Goal: Task Accomplishment & Management: Manage account settings

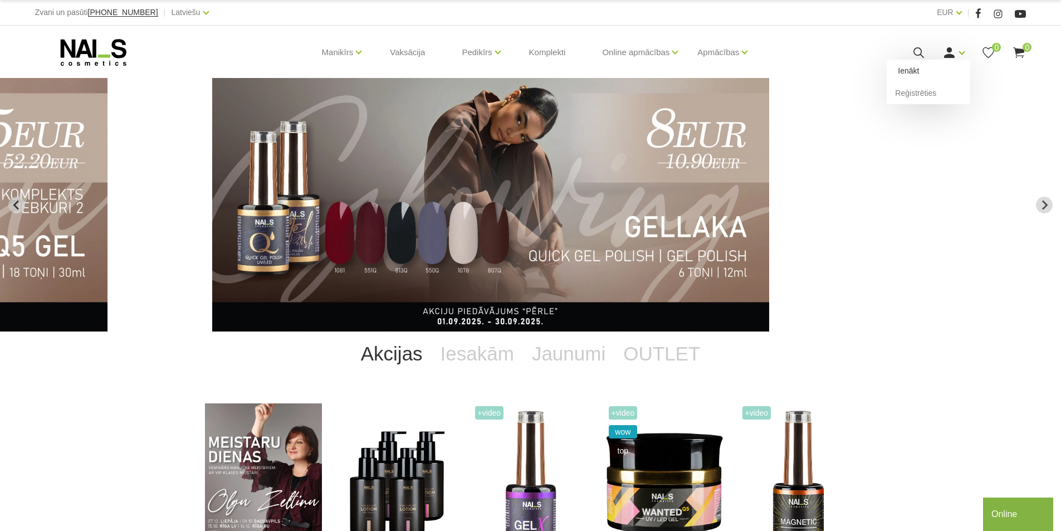
click at [925, 67] on link "Ienākt" at bounding box center [929, 71] width 84 height 22
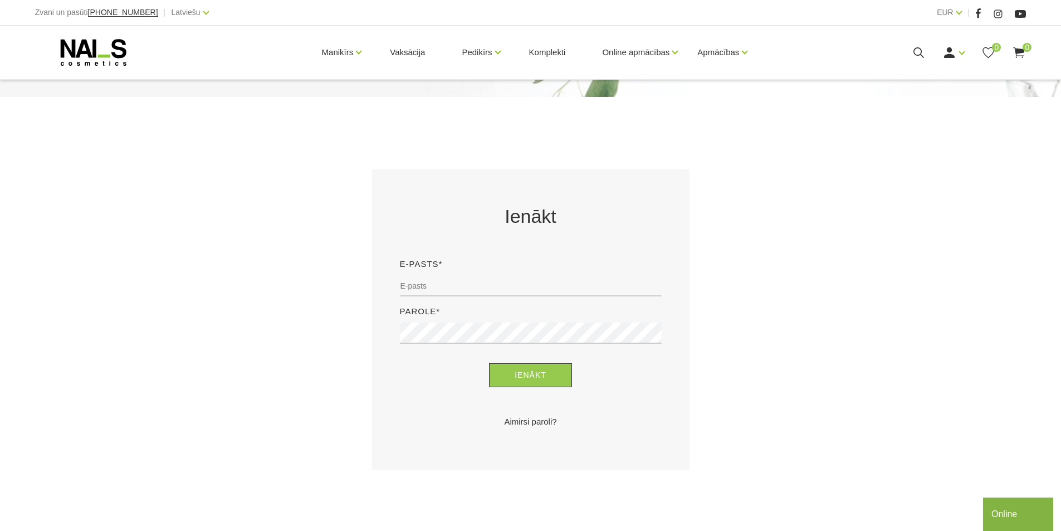
scroll to position [111, 0]
click at [444, 281] on input "email" at bounding box center [531, 285] width 262 height 21
type input "[EMAIL_ADDRESS][DOMAIN_NAME]"
click at [523, 373] on button "Ienākt" at bounding box center [530, 375] width 83 height 24
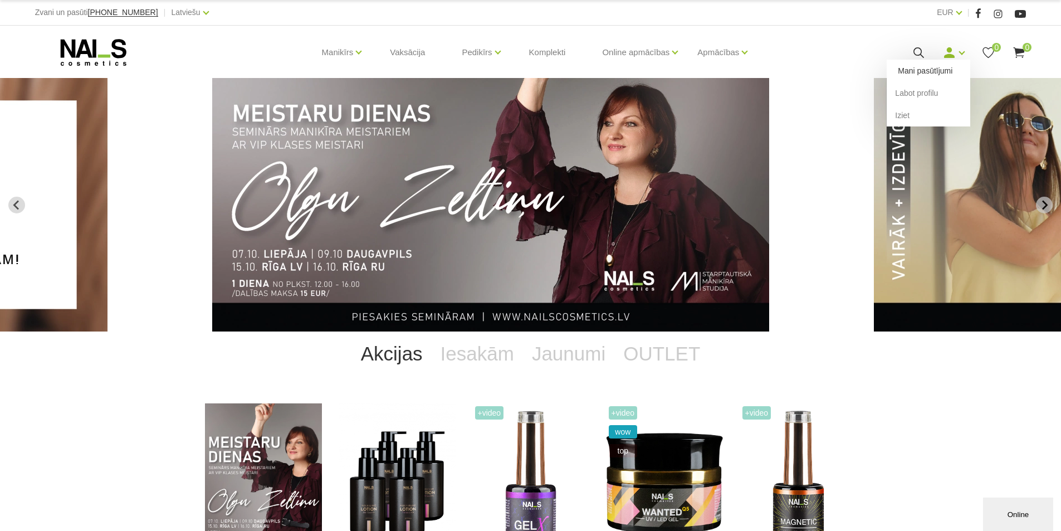
click at [944, 66] on link "Mani pasūtījumi" at bounding box center [929, 71] width 84 height 22
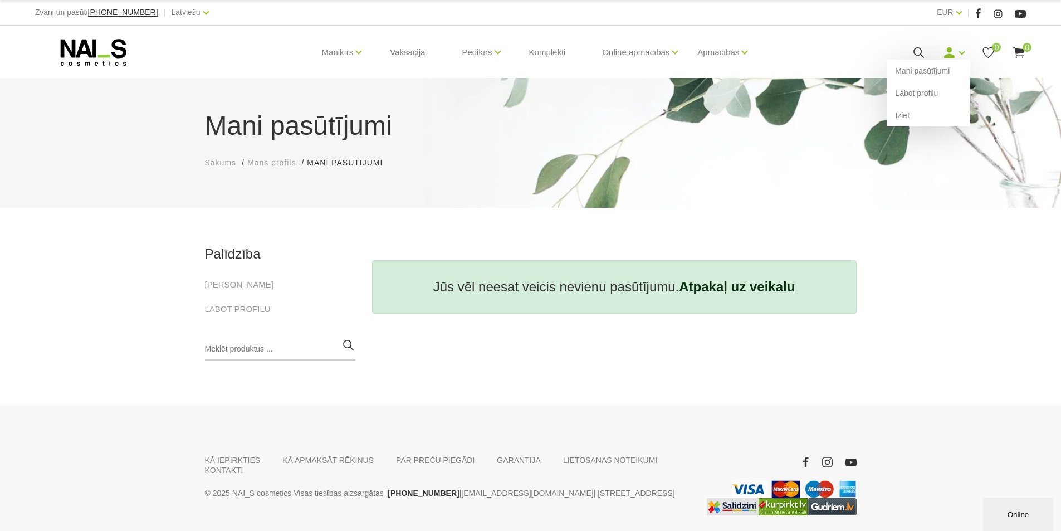
click at [955, 52] on icon at bounding box center [949, 53] width 14 height 14
click at [1018, 51] on use at bounding box center [1019, 52] width 11 height 11
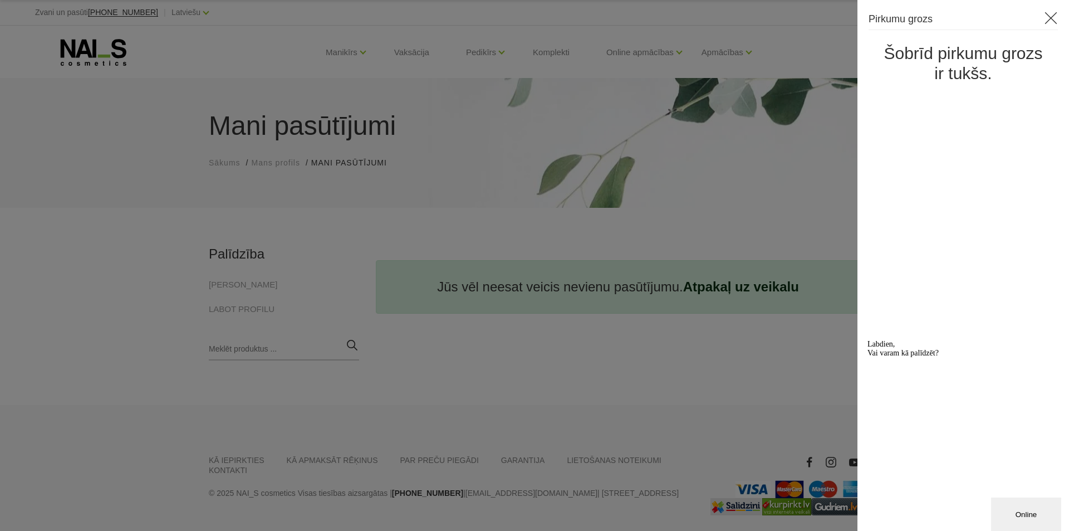
click at [1057, 18] on icon at bounding box center [1051, 18] width 14 height 14
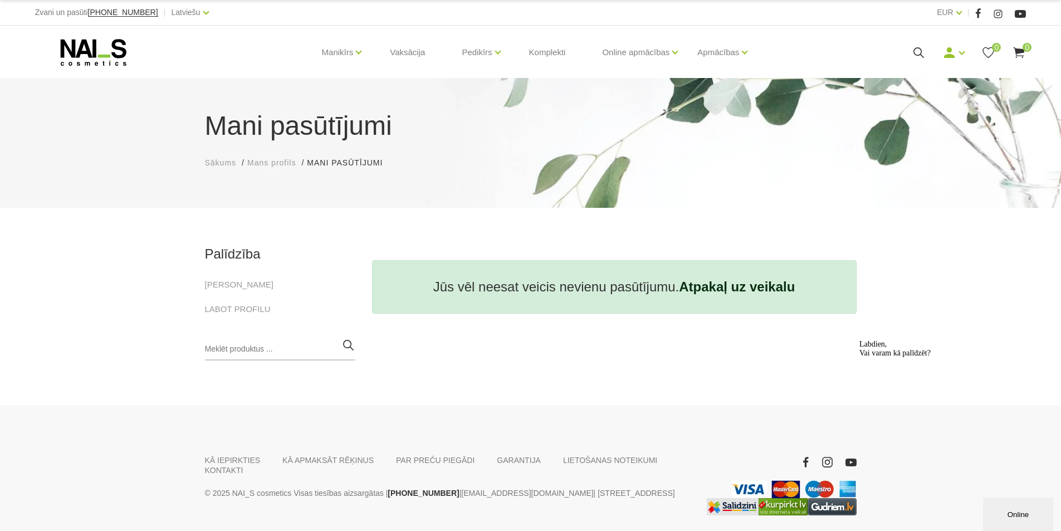
click at [267, 160] on span "Mans profils" at bounding box center [271, 162] width 48 height 9
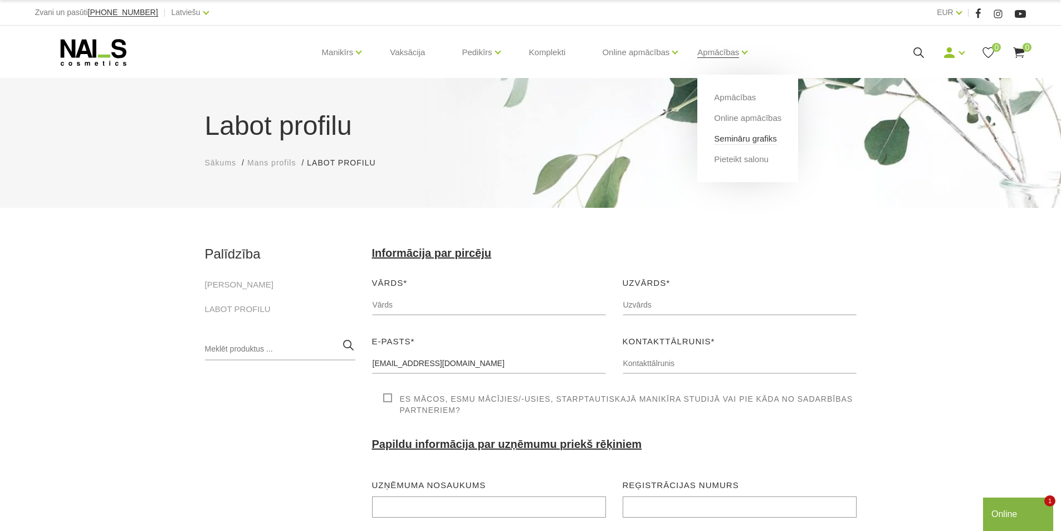
click at [729, 135] on link "Semināru grafiks" at bounding box center [745, 139] width 63 height 12
